Goal: Task Accomplishment & Management: Use online tool/utility

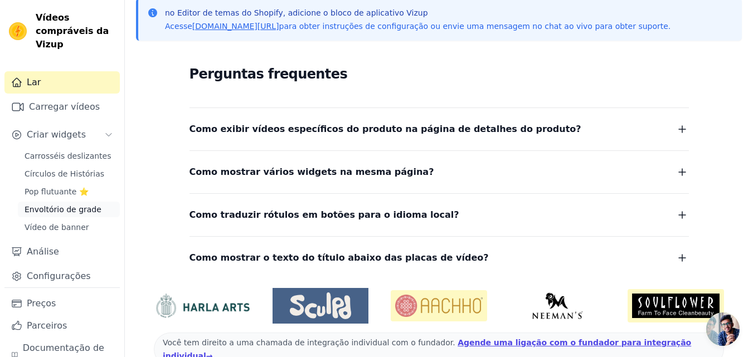
scroll to position [244, 0]
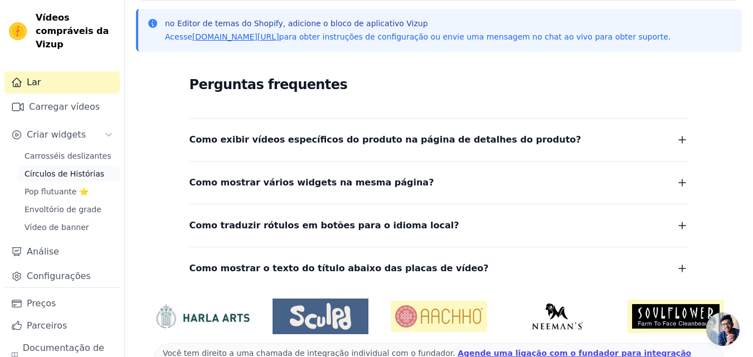
click at [68, 175] on font "Círculos de Histórias" at bounding box center [65, 173] width 80 height 9
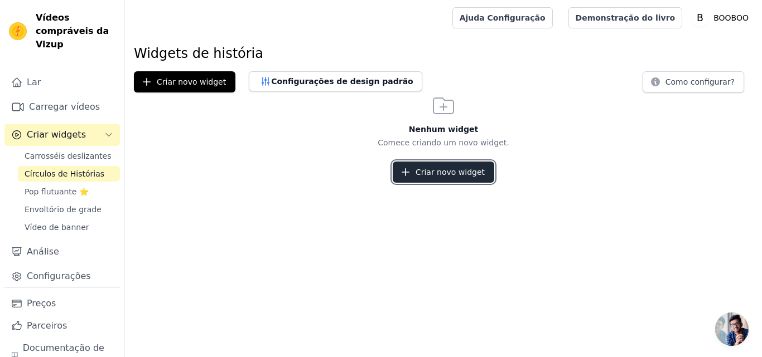
click at [429, 179] on button "Criar novo widget" at bounding box center [442, 172] width 101 height 21
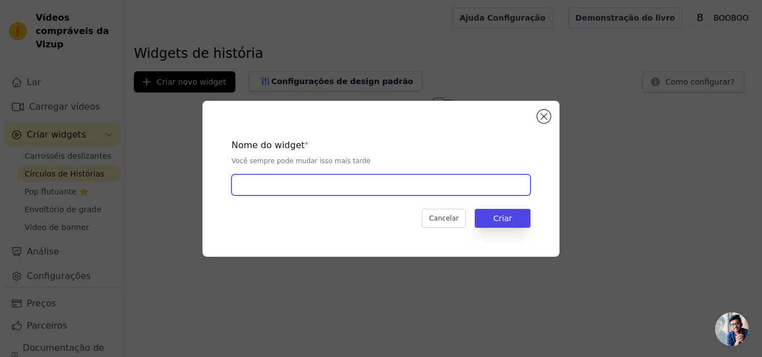
click at [429, 179] on input "text" at bounding box center [380, 185] width 299 height 21
type input "t"
type input "Teste"
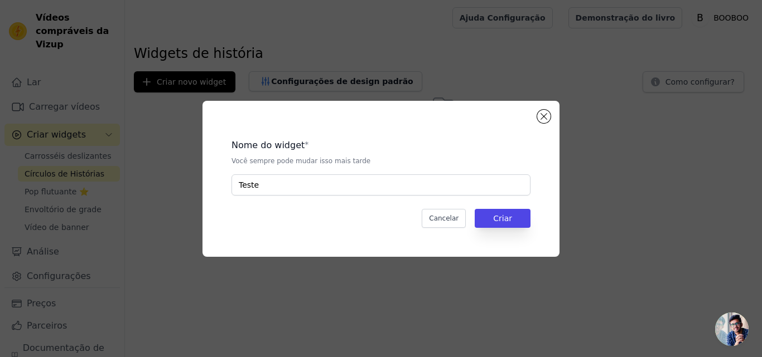
click at [476, 221] on div "Cancelar Criar" at bounding box center [380, 218] width 299 height 19
click at [512, 227] on button "Criar" at bounding box center [502, 218] width 56 height 19
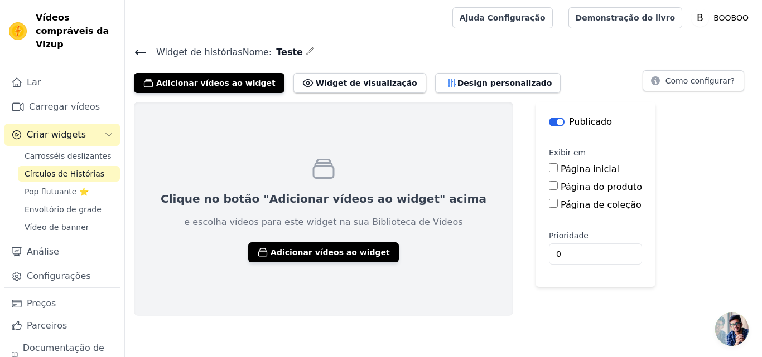
click at [549, 186] on input "Página do produto" at bounding box center [553, 185] width 9 height 9
checkbox input "true"
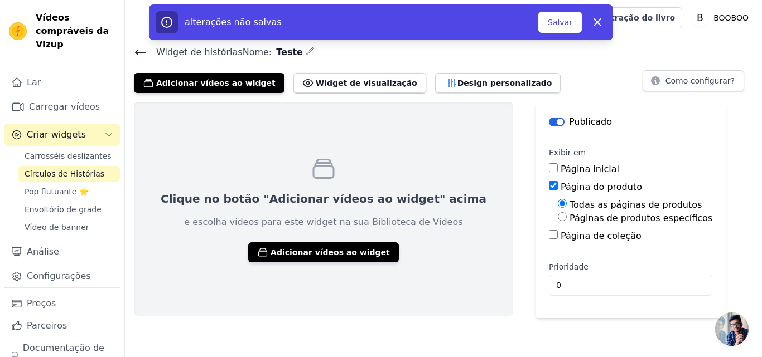
click at [558, 216] on input "Páginas de produtos específicos" at bounding box center [562, 216] width 9 height 9
radio input "true"
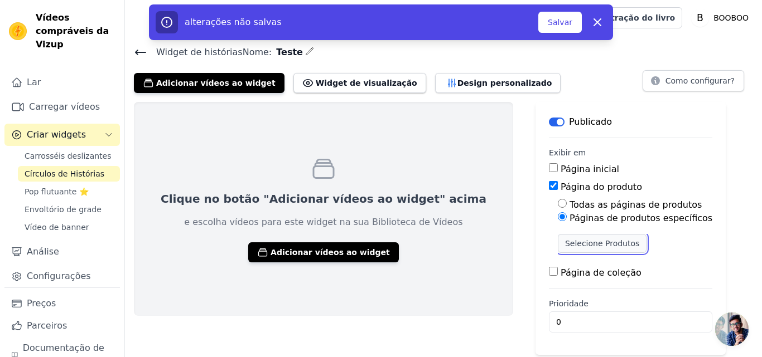
click at [565, 243] on font "Selecione Produtos" at bounding box center [602, 243] width 74 height 9
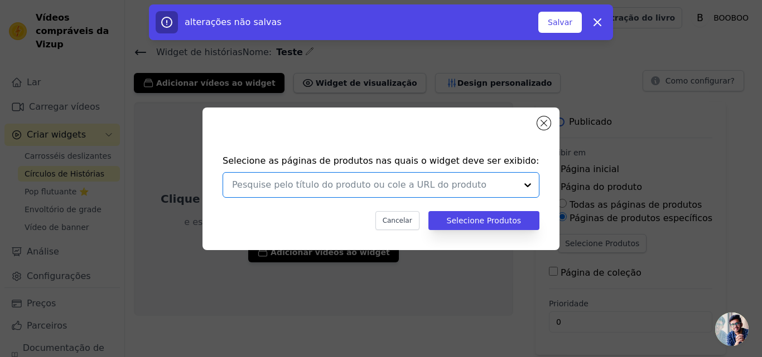
click at [438, 189] on input "text" at bounding box center [374, 184] width 284 height 13
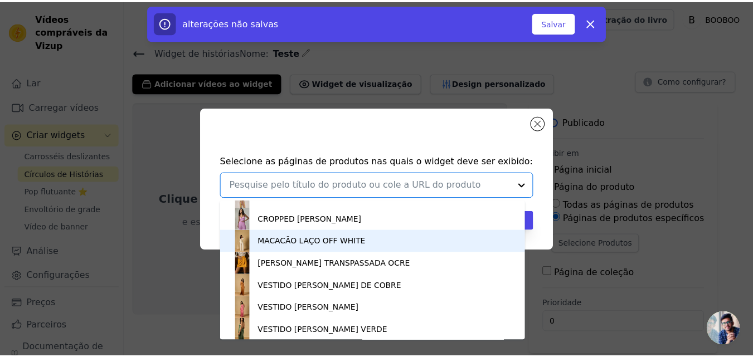
scroll to position [38, 0]
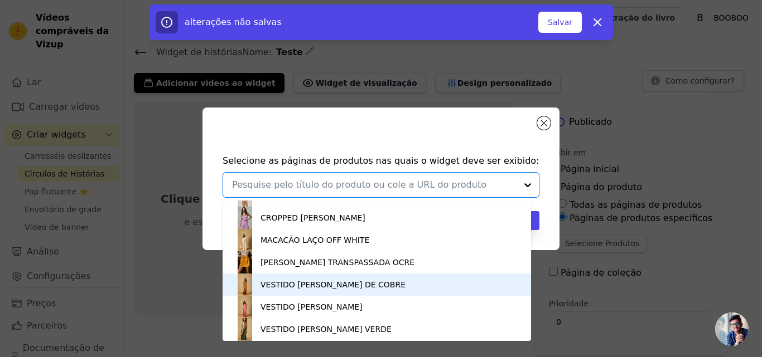
click at [338, 284] on font "VESTIDO [PERSON_NAME] DE COBRE" at bounding box center [332, 284] width 145 height 9
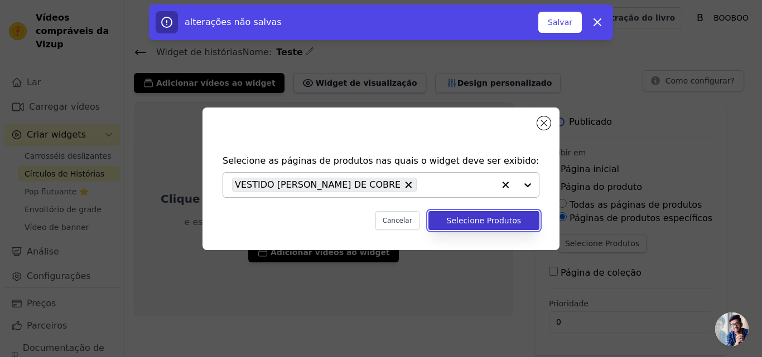
click at [464, 226] on button "Selecione Produtos" at bounding box center [483, 220] width 111 height 19
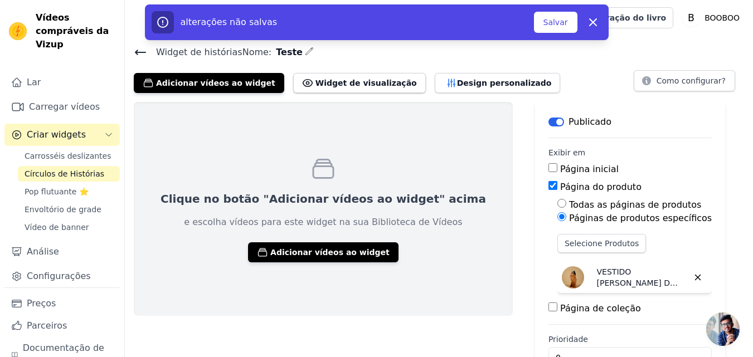
scroll to position [33, 0]
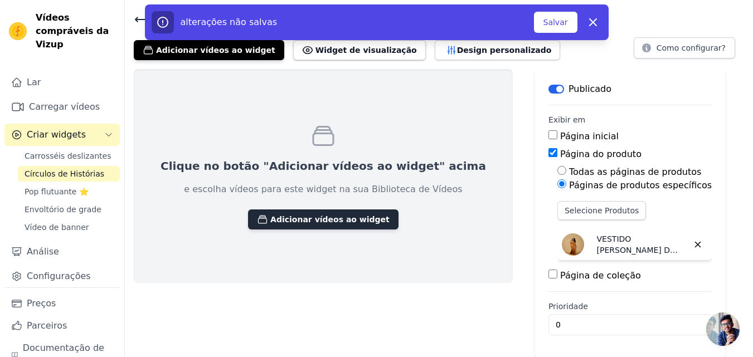
click at [297, 221] on font "Adicionar vídeos ao widget" at bounding box center [329, 219] width 119 height 9
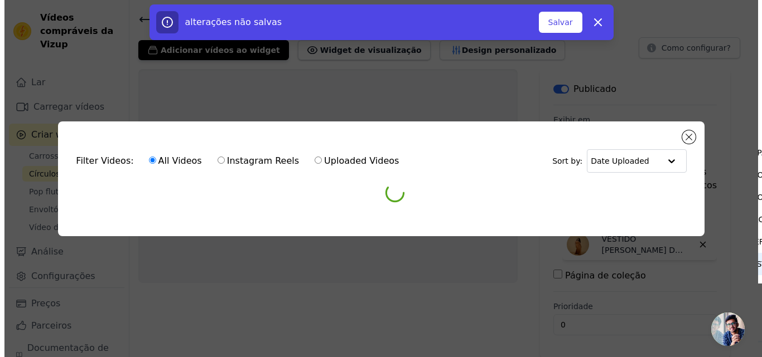
scroll to position [0, 0]
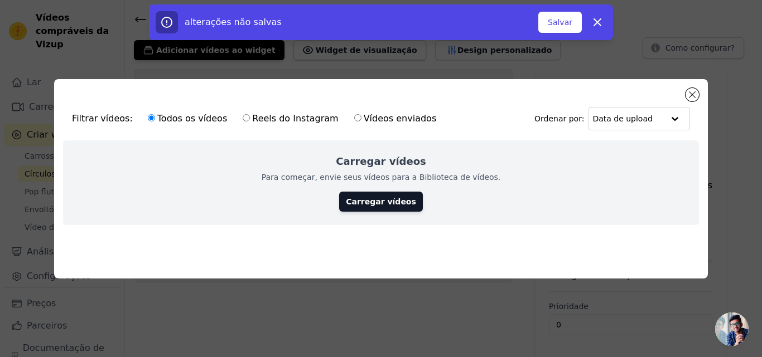
click at [354, 117] on input "Vídeos enviados" at bounding box center [357, 117] width 7 height 7
radio input "true"
click at [148, 119] on input "Todos os vídeos" at bounding box center [151, 117] width 7 height 7
radio input "true"
click at [377, 201] on font "Carregar vídeos" at bounding box center [381, 201] width 70 height 9
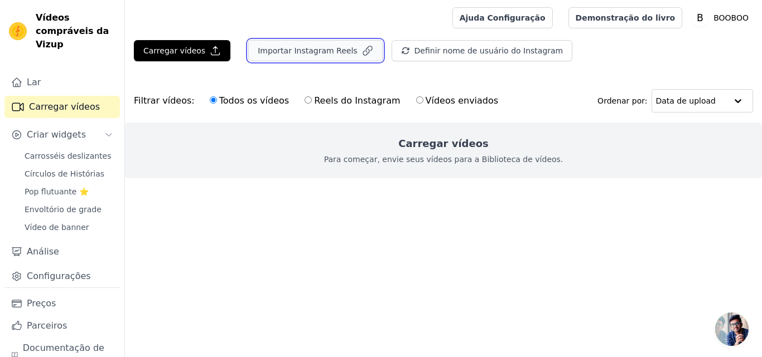
click at [302, 59] on button "Importar Instagram Reels" at bounding box center [315, 50] width 134 height 21
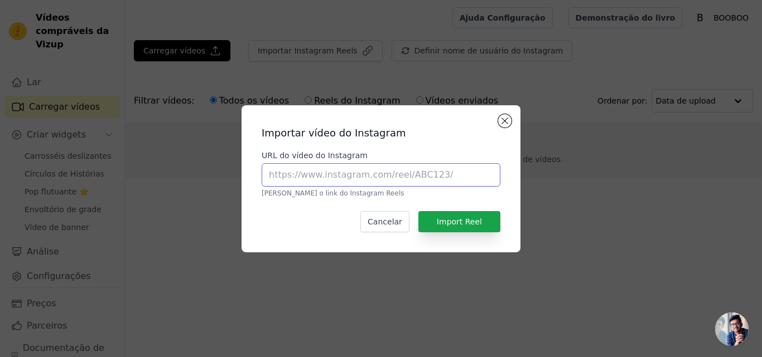
click at [382, 182] on input "URL do vídeo do Instagram" at bounding box center [380, 174] width 239 height 23
paste input "[URL][DOMAIN_NAME]"
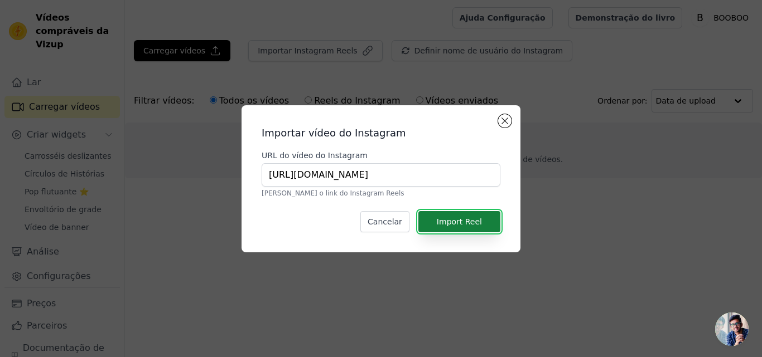
click at [446, 220] on font "Import Reel" at bounding box center [459, 221] width 45 height 9
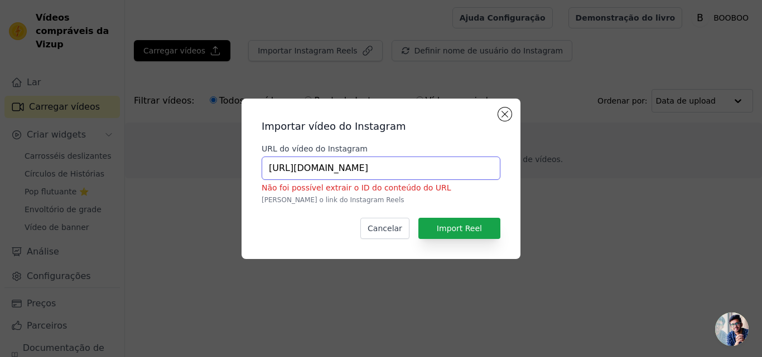
click at [364, 163] on input "[URL][DOMAIN_NAME]" at bounding box center [380, 168] width 239 height 23
paste input "text"
type input "[URL][DOMAIN_NAME]"
click at [477, 226] on font "Import Reel" at bounding box center [459, 228] width 45 height 9
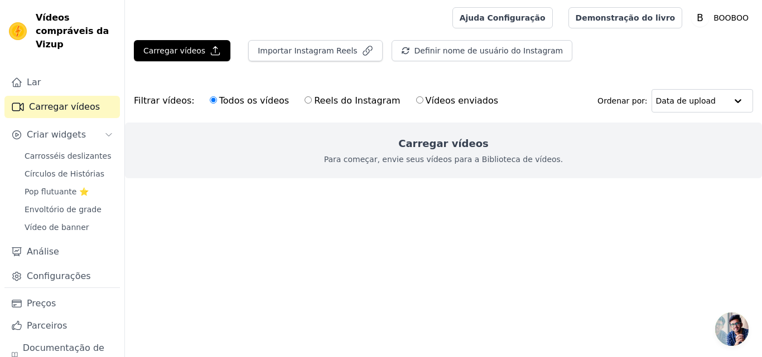
click at [304, 99] on input "Reels do Instagram" at bounding box center [307, 99] width 7 height 7
radio input "true"
click at [425, 100] on font "Vídeos enviados" at bounding box center [461, 100] width 73 height 11
click at [416, 100] on input "Vídeos enviados" at bounding box center [419, 99] width 7 height 7
radio input "true"
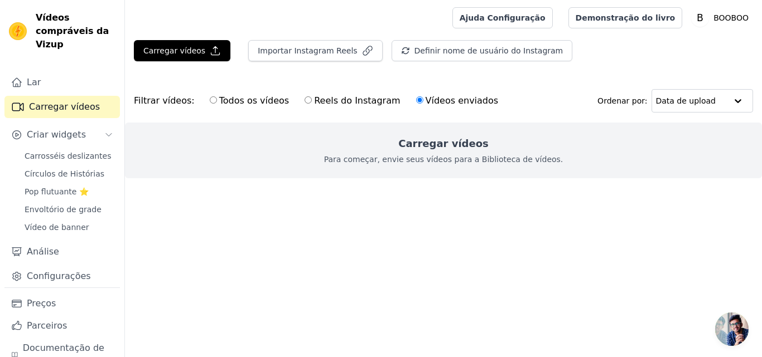
click at [219, 101] on font "Todos os vídeos" at bounding box center [254, 100] width 70 height 11
click at [211, 101] on input "Todos os vídeos" at bounding box center [213, 99] width 7 height 7
radio input "true"
drag, startPoint x: 383, startPoint y: 171, endPoint x: 293, endPoint y: 158, distance: 90.7
click at [293, 158] on div "Carregar vídeos Para começar, envie seus vídeos para a Biblioteca de vídeos." at bounding box center [443, 151] width 637 height 56
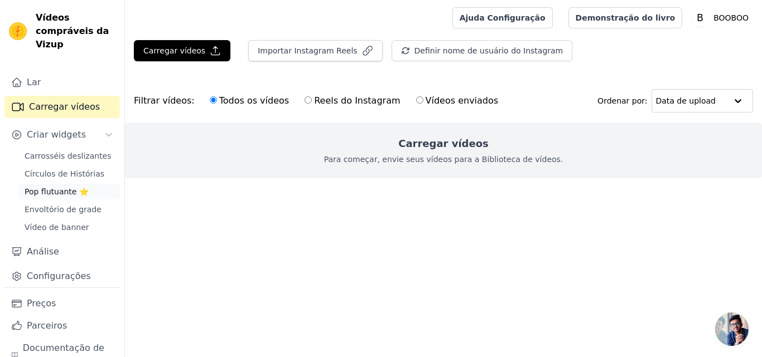
click at [49, 185] on link "Pop flutuante ⭐" at bounding box center [69, 192] width 102 height 16
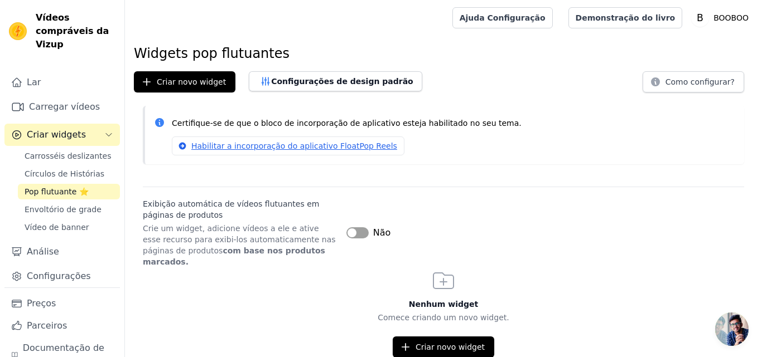
click at [358, 227] on button "Rótulo" at bounding box center [357, 232] width 22 height 11
click at [456, 342] on font "Criar novo widget" at bounding box center [449, 347] width 69 height 11
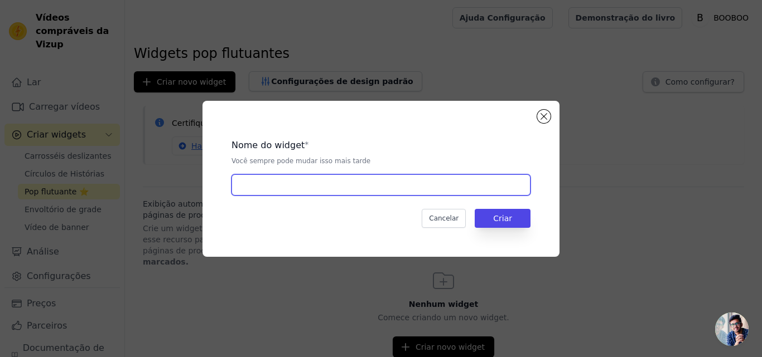
click at [419, 191] on input "text" at bounding box center [380, 185] width 299 height 21
type input "teste"
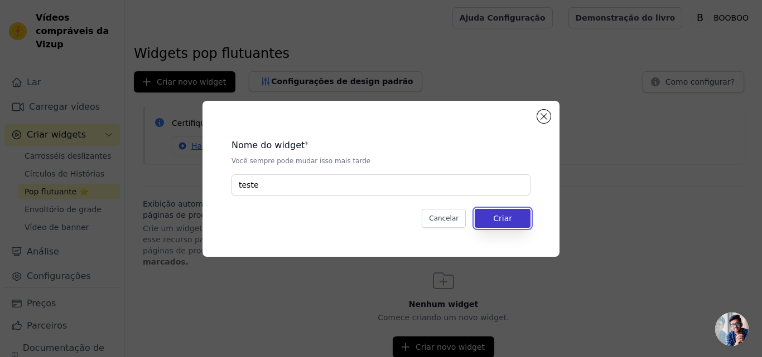
click at [502, 211] on button "Criar" at bounding box center [502, 218] width 56 height 19
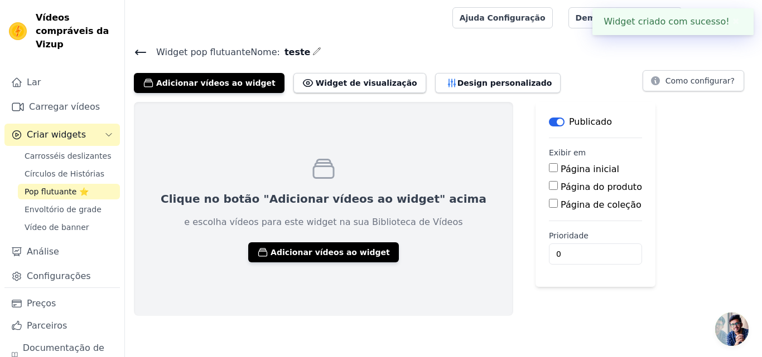
click at [549, 186] on input "Página do produto" at bounding box center [553, 185] width 9 height 9
checkbox input "true"
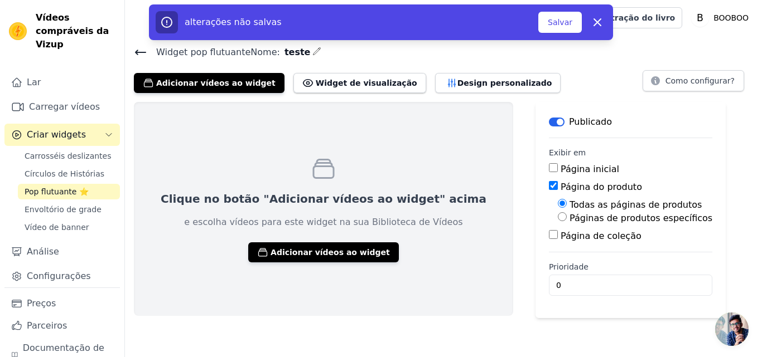
click at [558, 216] on input "Páginas de produtos específicos" at bounding box center [562, 216] width 9 height 9
radio input "true"
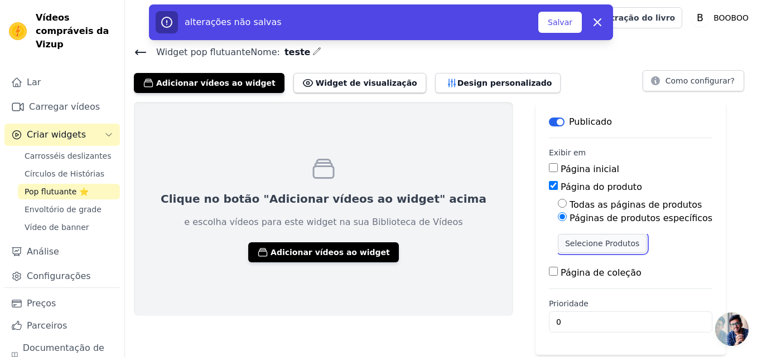
click at [565, 241] on font "Selecione Produtos" at bounding box center [602, 243] width 74 height 9
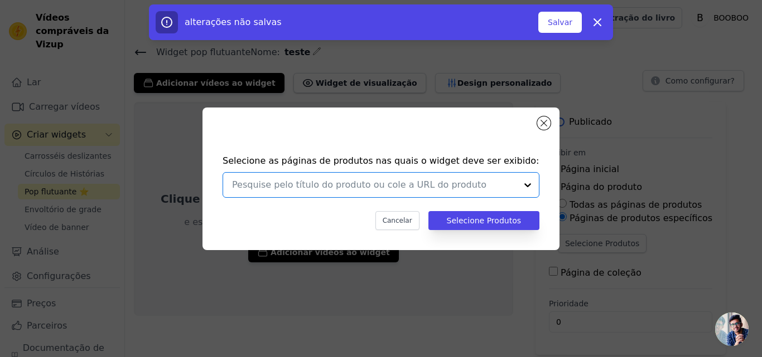
click at [462, 183] on input "text" at bounding box center [374, 184] width 284 height 13
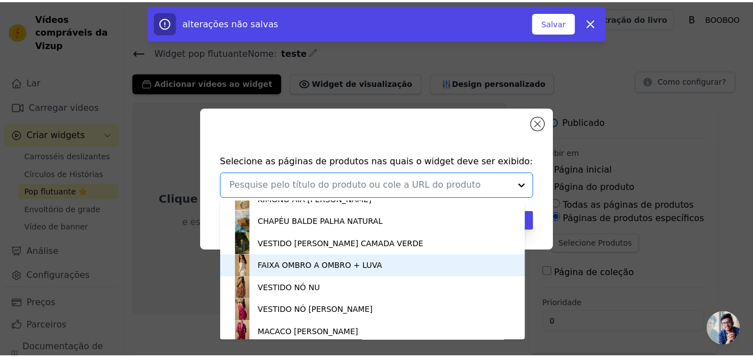
scroll to position [526, 0]
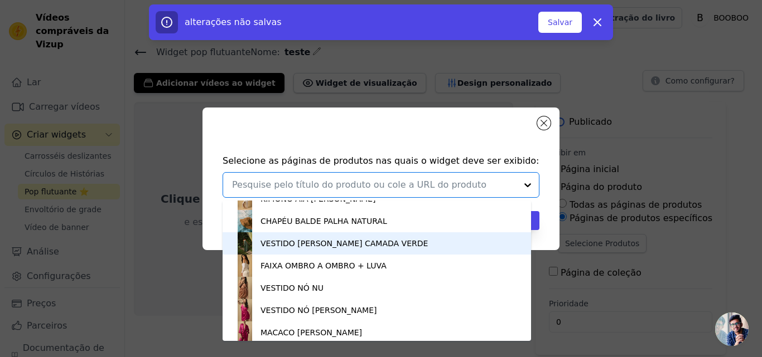
click at [341, 243] on font "VESTIDO [PERSON_NAME] CAMADA VERDE" at bounding box center [343, 243] width 167 height 9
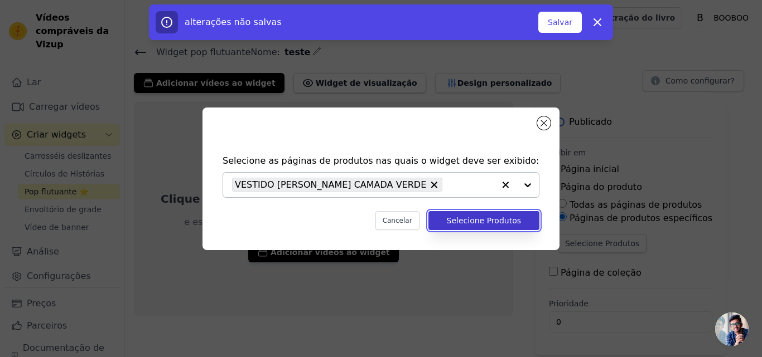
click at [467, 226] on button "Selecione Produtos" at bounding box center [483, 220] width 111 height 19
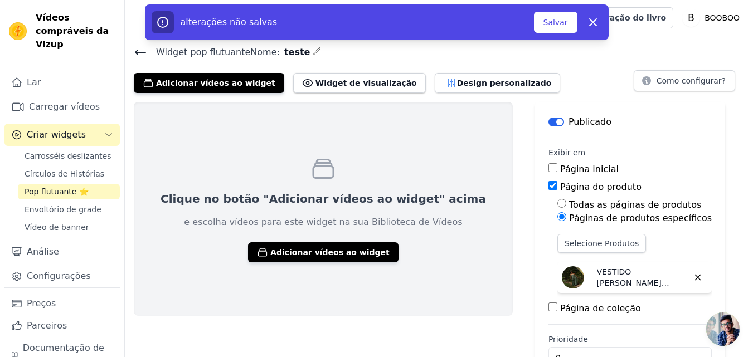
scroll to position [1, 0]
click at [565, 26] on font "Salvar" at bounding box center [556, 22] width 25 height 9
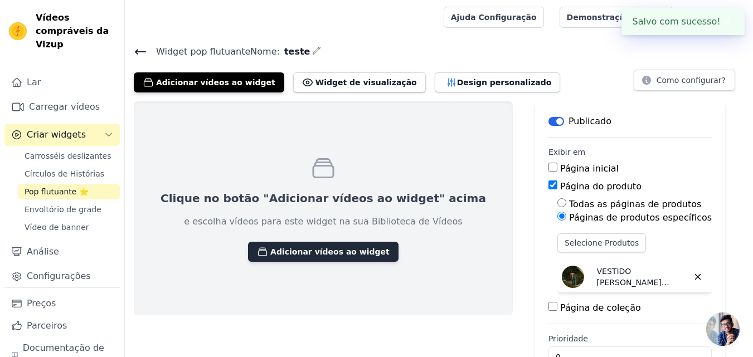
click at [307, 250] on font "Adicionar vídeos ao widget" at bounding box center [329, 252] width 119 height 9
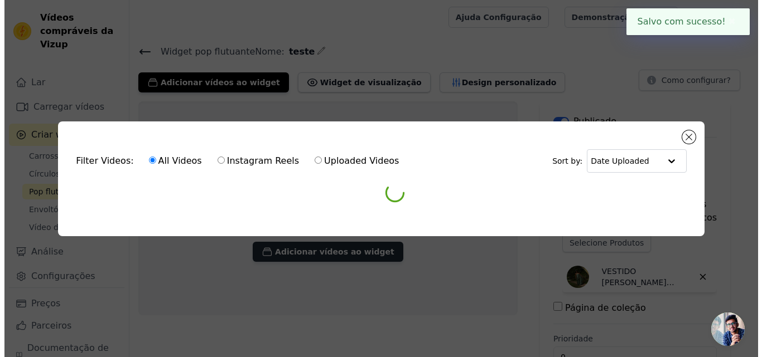
scroll to position [0, 0]
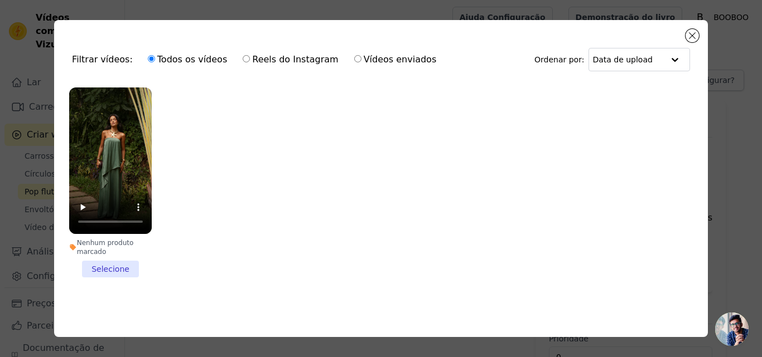
click at [101, 239] on font "Nenhum produto marcado" at bounding box center [105, 247] width 57 height 17
click at [0, 0] on input "Nenhum produto marcado Selecione" at bounding box center [0, 0] width 0 height 0
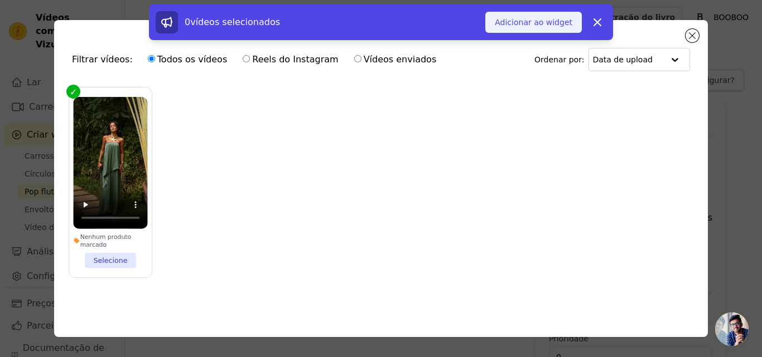
click at [536, 18] on font "Adicionar ao widget" at bounding box center [533, 22] width 77 height 9
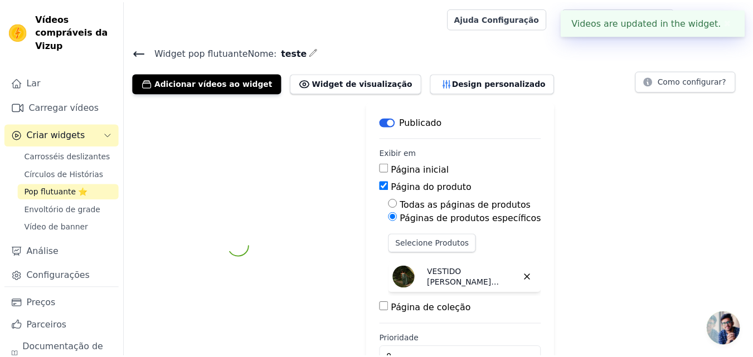
scroll to position [1, 0]
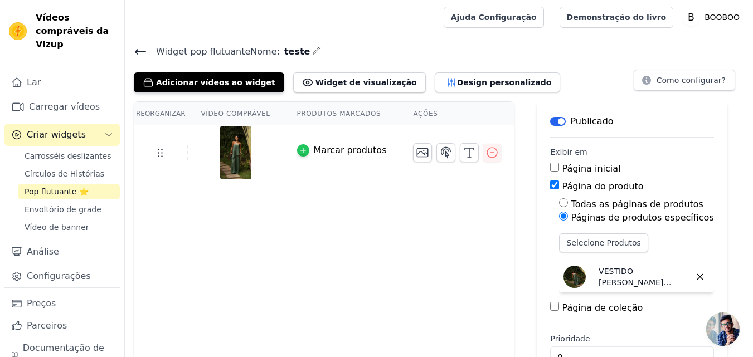
click at [299, 148] on icon "button" at bounding box center [303, 151] width 8 height 8
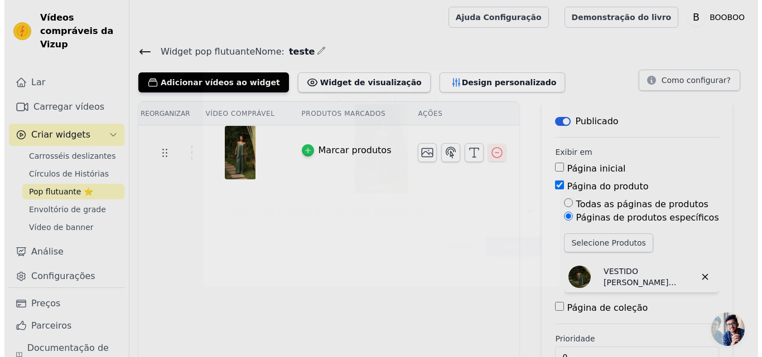
scroll to position [0, 0]
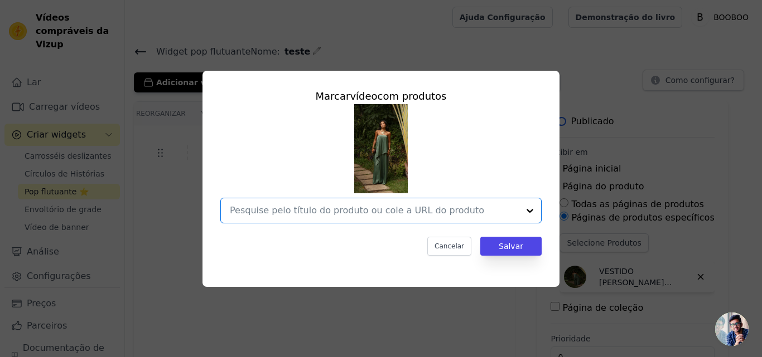
click at [296, 210] on input "text" at bounding box center [374, 210] width 289 height 13
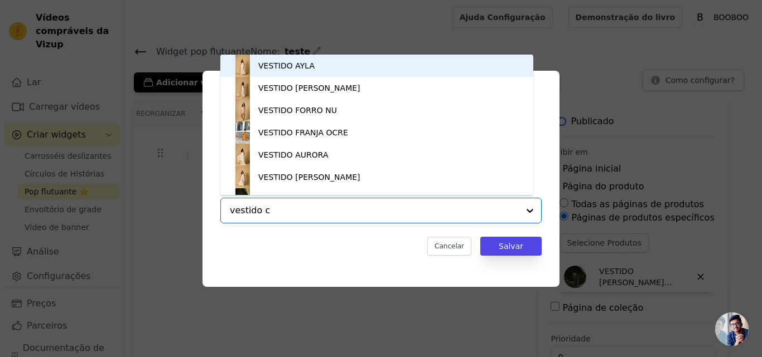
type input "vestido ca"
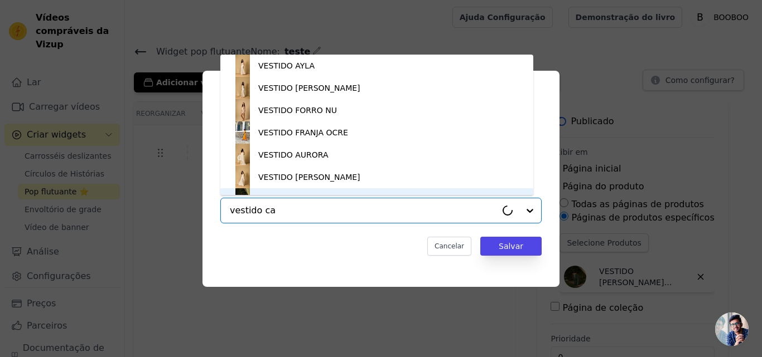
scroll to position [16, 0]
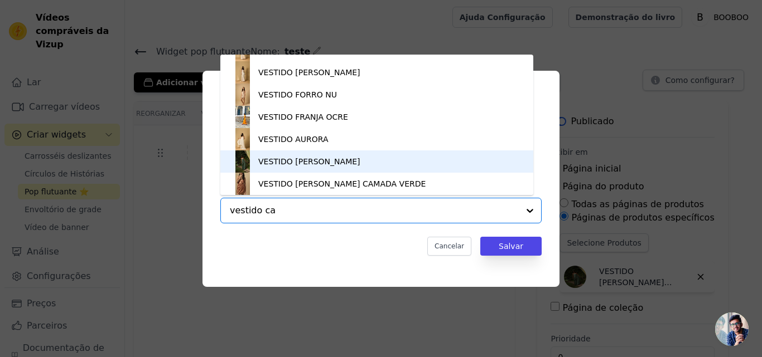
click at [299, 163] on font "VESTIDO [PERSON_NAME]" at bounding box center [309, 161] width 102 height 9
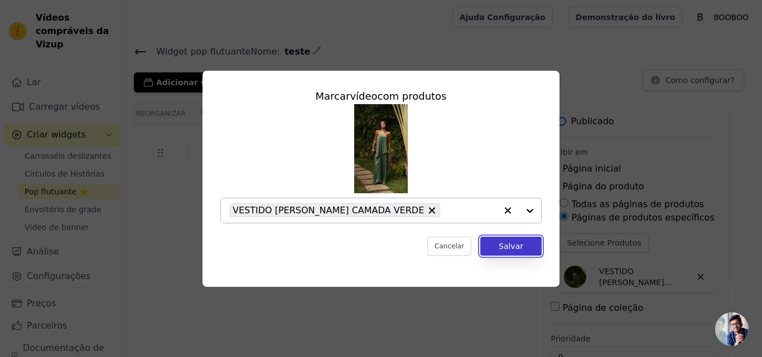
click at [522, 242] on font "Salvar" at bounding box center [510, 246] width 25 height 9
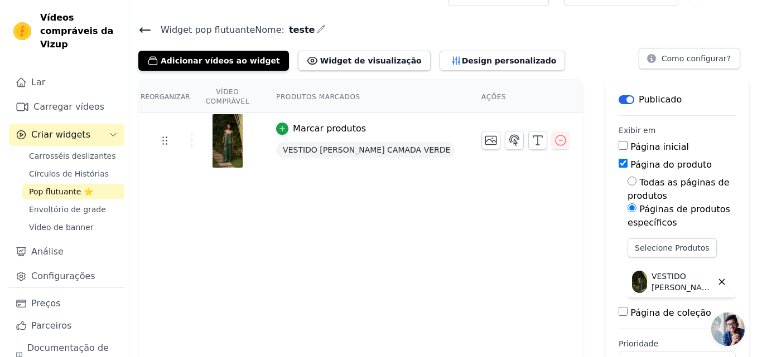
scroll to position [0, 0]
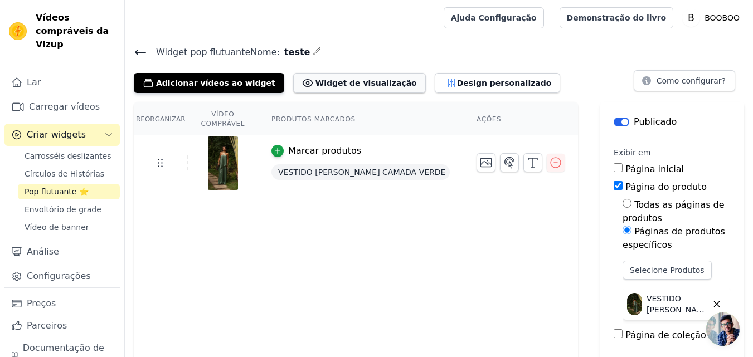
click at [366, 85] on font "Widget de visualização" at bounding box center [366, 83] width 101 height 9
click at [448, 80] on icon "button" at bounding box center [451, 83] width 7 height 8
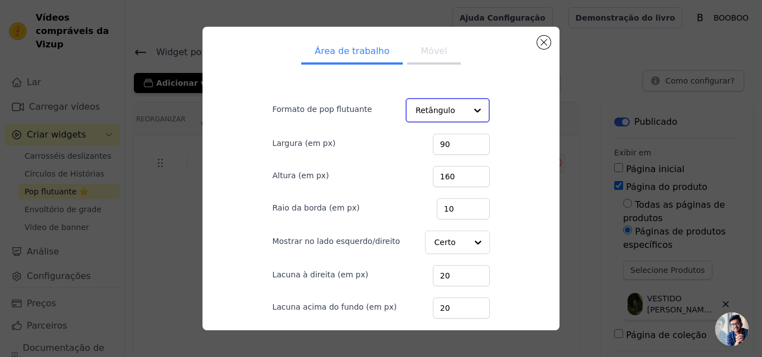
click at [424, 109] on input "Formato de pop flutuante" at bounding box center [440, 110] width 51 height 22
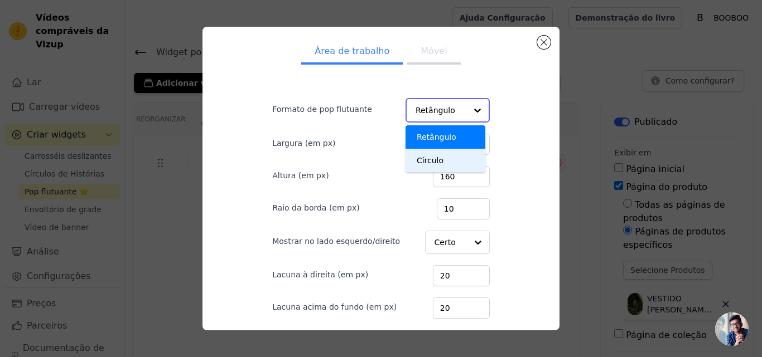
click at [418, 161] on font "Círculo" at bounding box center [429, 160] width 27 height 9
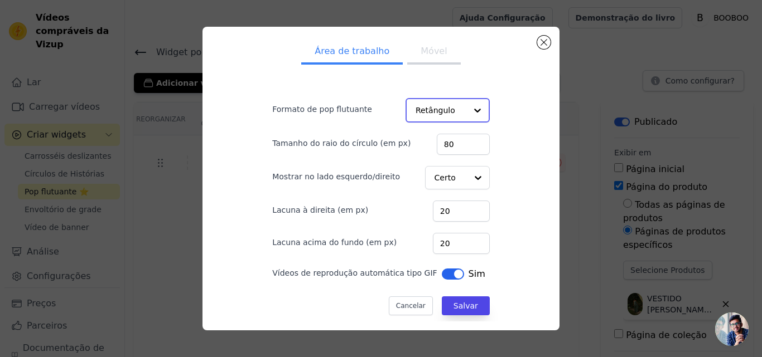
click at [444, 112] on input "Formato de pop flutuante" at bounding box center [440, 110] width 51 height 22
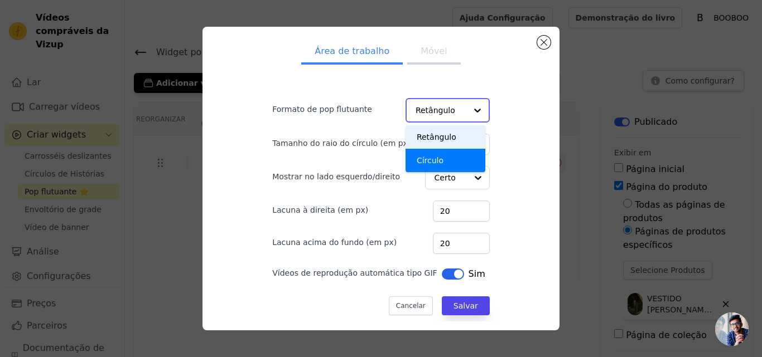
click at [442, 135] on font "Retângulo" at bounding box center [436, 137] width 40 height 9
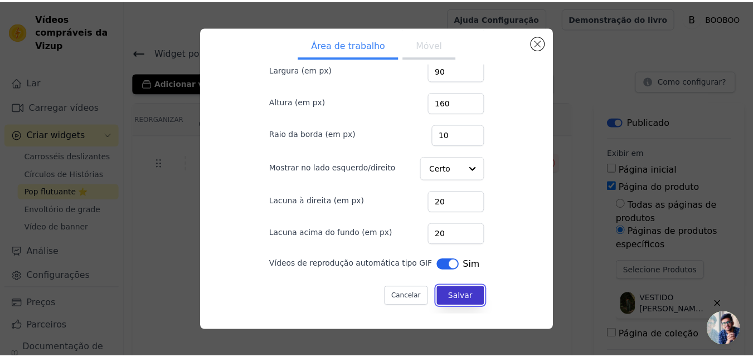
scroll to position [7, 0]
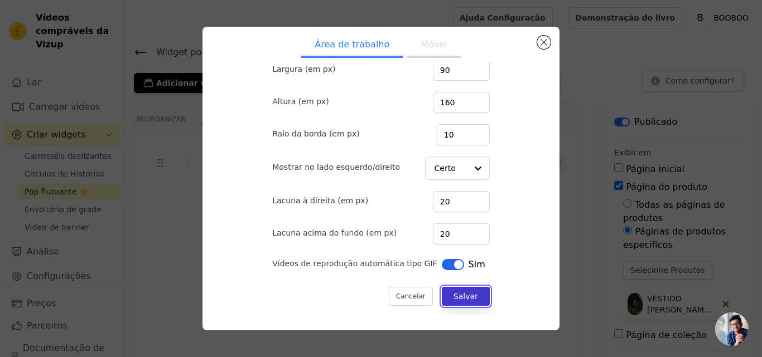
click at [459, 295] on font "Salvar" at bounding box center [465, 296] width 25 height 9
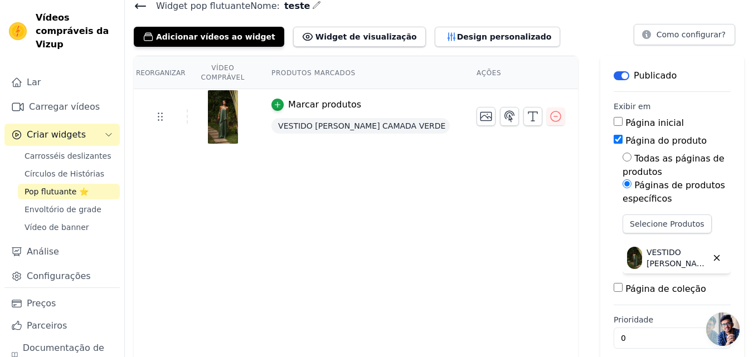
scroll to position [0, 0]
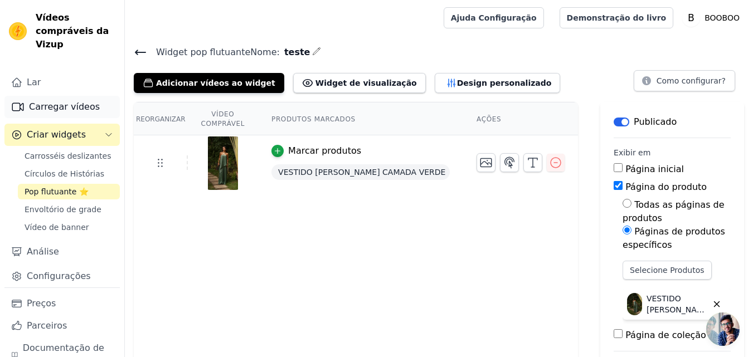
click at [67, 101] on font "Carregar vídeos" at bounding box center [64, 106] width 71 height 11
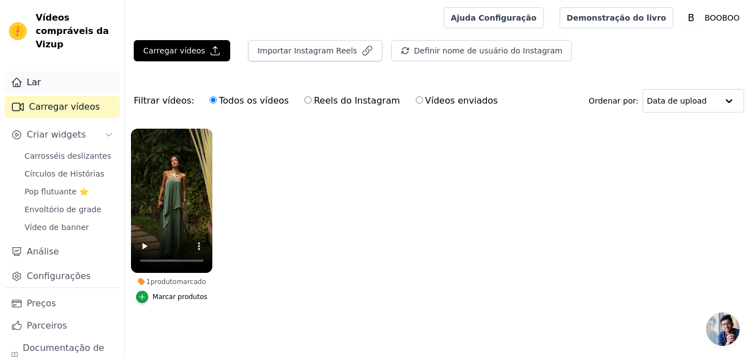
click at [34, 78] on font "Lar" at bounding box center [34, 82] width 14 height 11
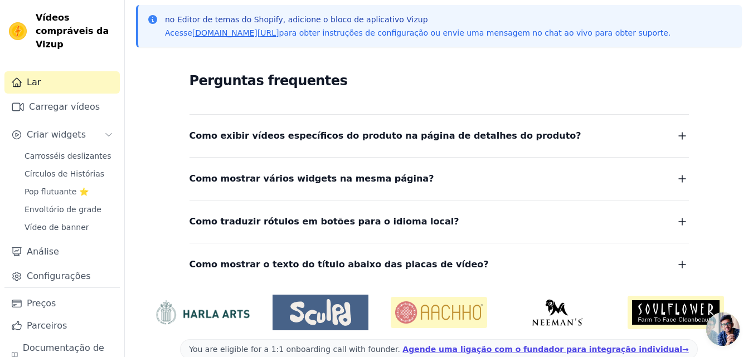
scroll to position [268, 0]
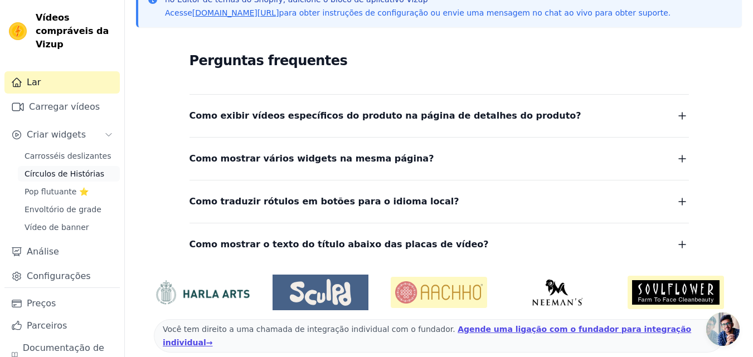
click at [70, 175] on font "Círculos de Histórias" at bounding box center [65, 173] width 80 height 9
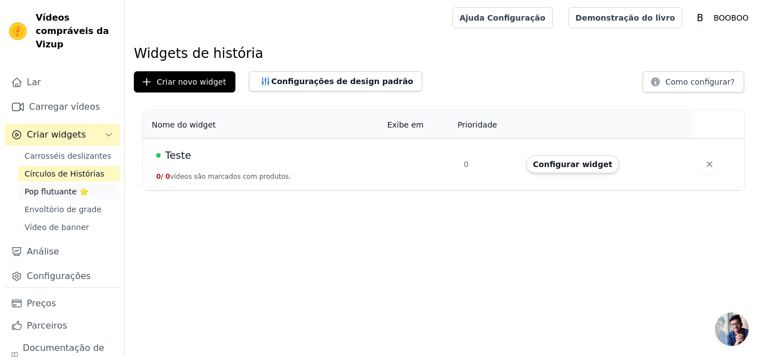
click at [61, 192] on font "Pop flutuante ⭐" at bounding box center [57, 191] width 64 height 9
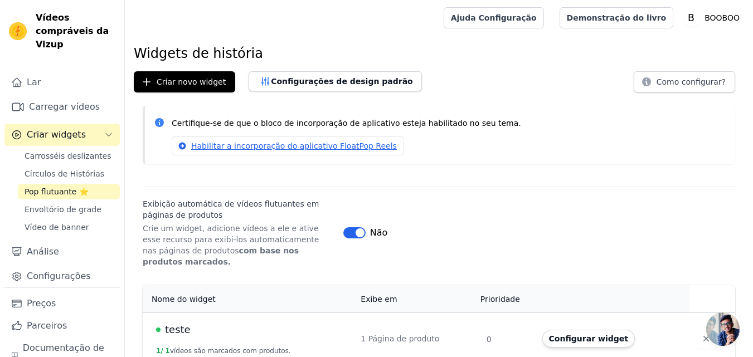
scroll to position [1, 0]
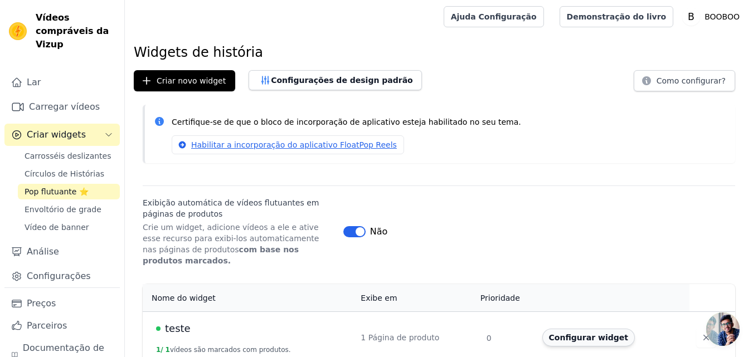
click at [564, 335] on button "Configurar widget" at bounding box center [588, 338] width 93 height 18
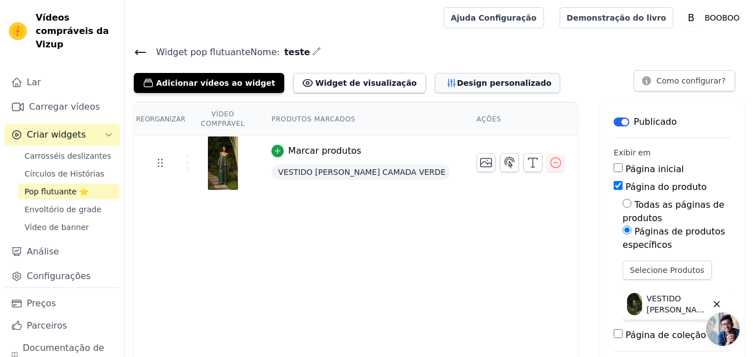
click at [457, 84] on font "Design personalizado" at bounding box center [504, 83] width 95 height 9
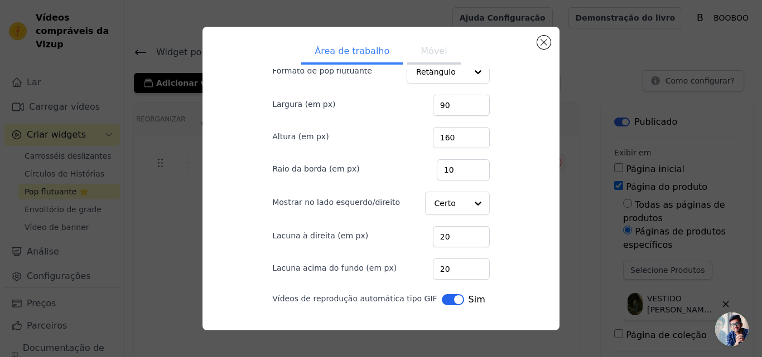
scroll to position [38, 0]
click at [466, 201] on div at bounding box center [477, 203] width 22 height 22
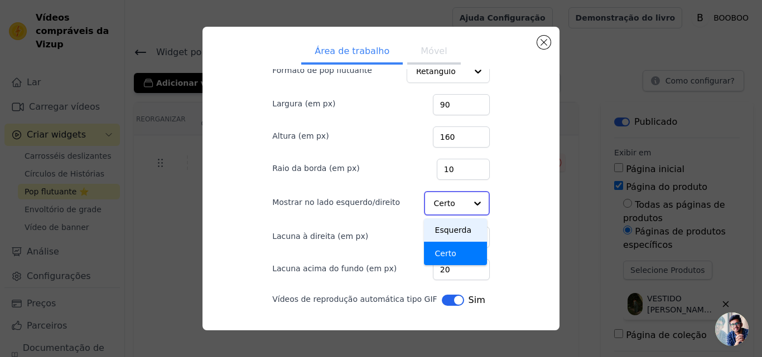
click at [436, 231] on font "Esquerda" at bounding box center [453, 230] width 37 height 9
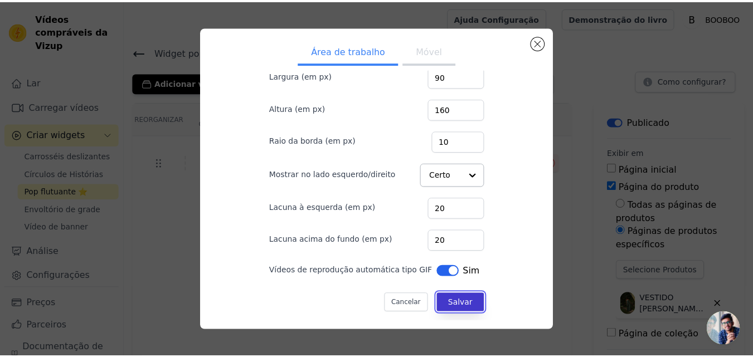
scroll to position [66, 0]
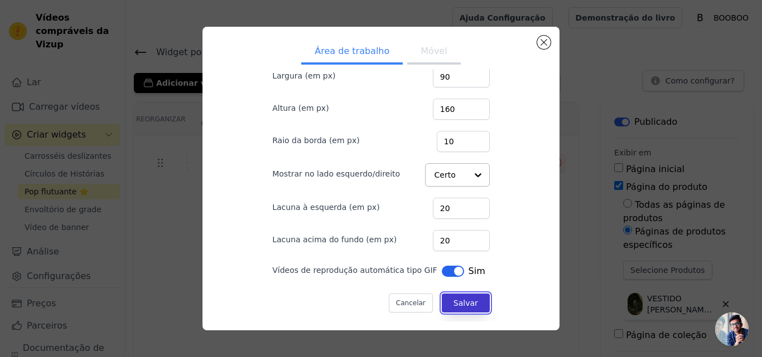
click at [453, 304] on font "Salvar" at bounding box center [465, 303] width 25 height 9
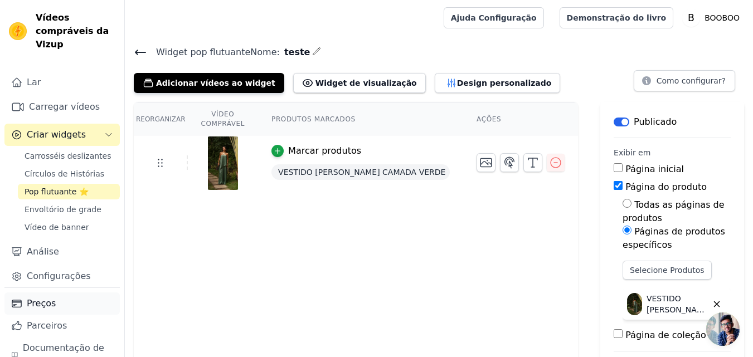
click at [47, 306] on font "Preços" at bounding box center [41, 303] width 29 height 11
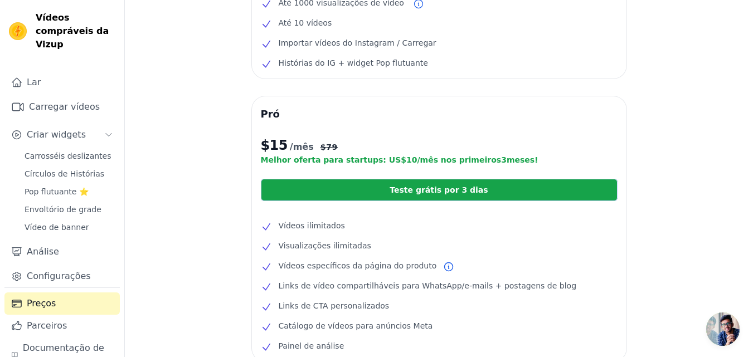
scroll to position [168, 0]
